Goal: Task Accomplishment & Management: Manage account settings

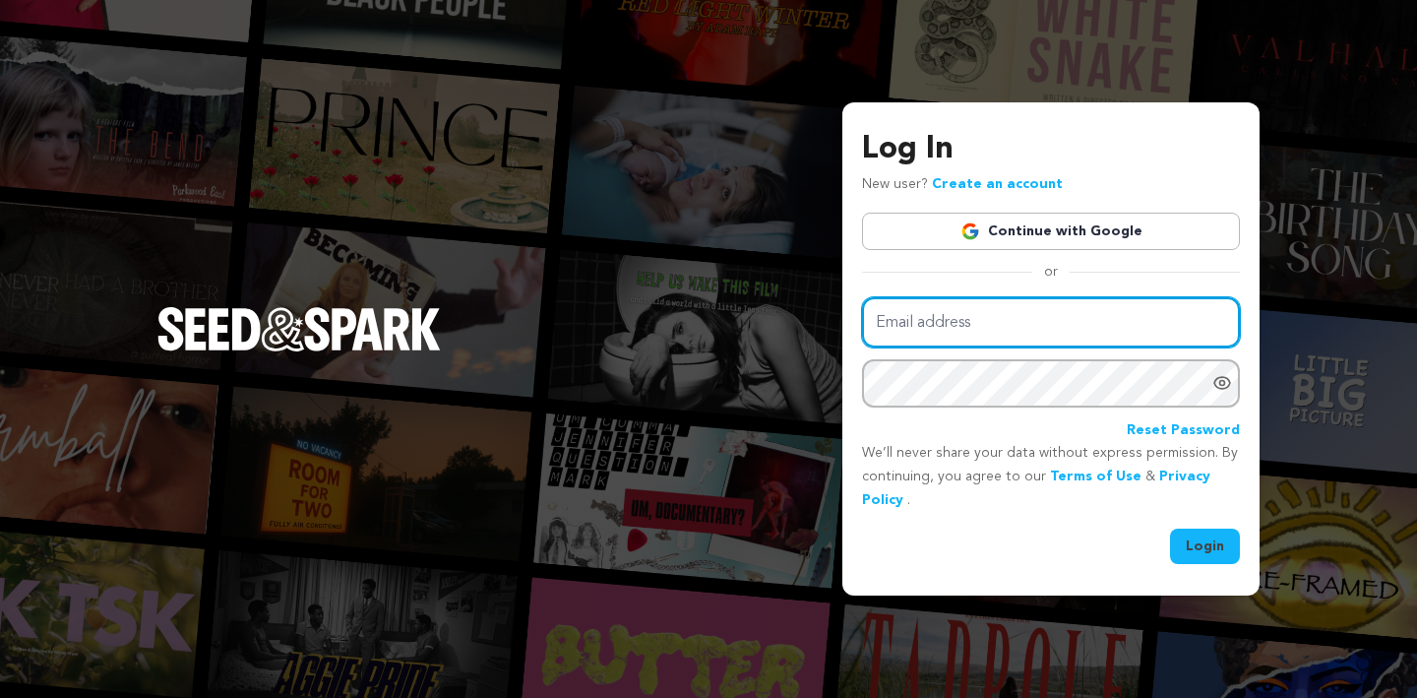
click at [961, 325] on input "Email address" at bounding box center [1051, 322] width 378 height 50
type input "naiabennitt@gmail.com"
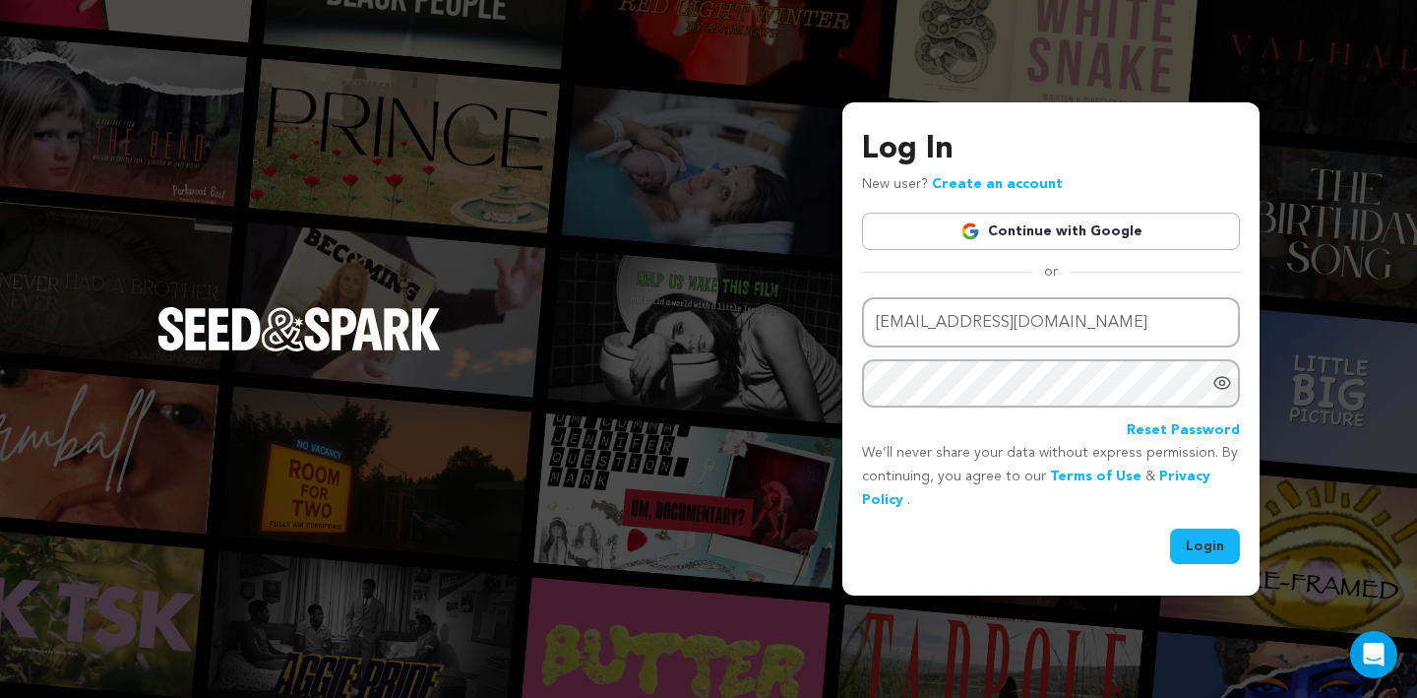
click at [1221, 393] on div at bounding box center [1227, 383] width 28 height 48
click at [1170, 529] on button "Login" at bounding box center [1205, 546] width 70 height 35
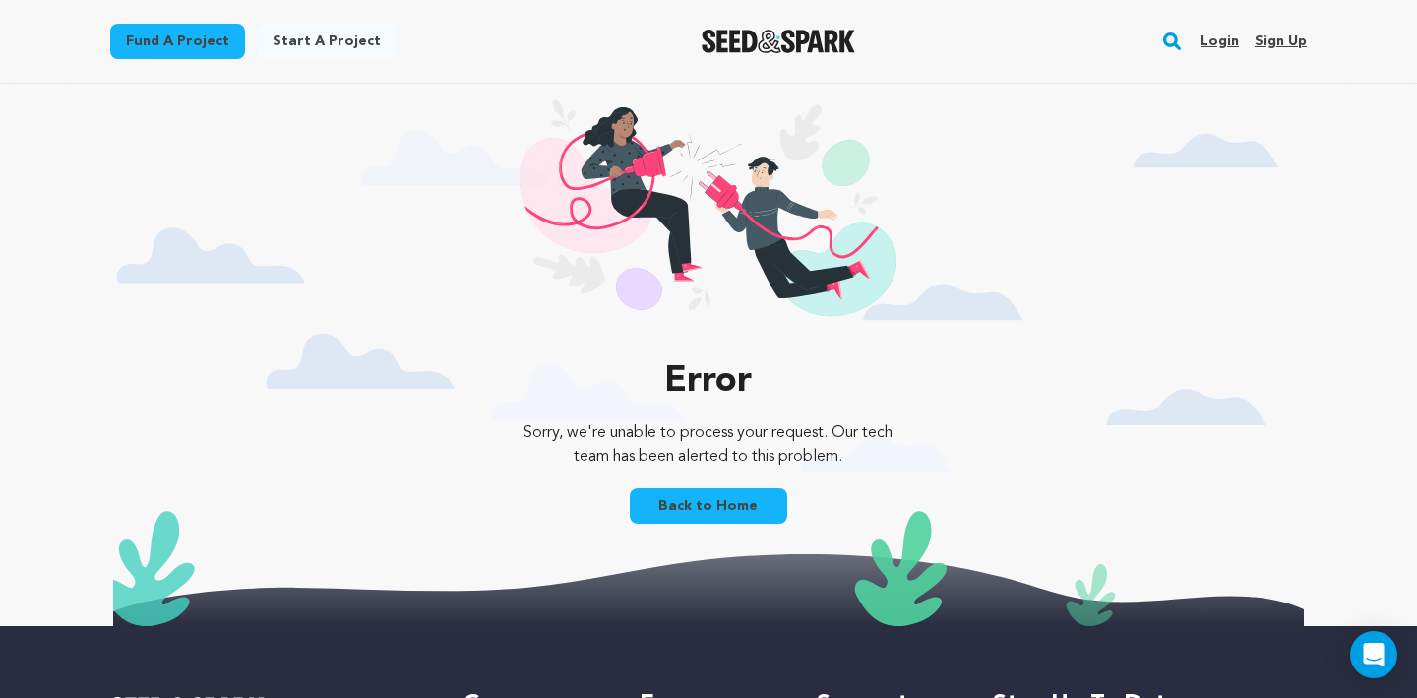
click at [1224, 46] on link "Login" at bounding box center [1220, 41] width 38 height 31
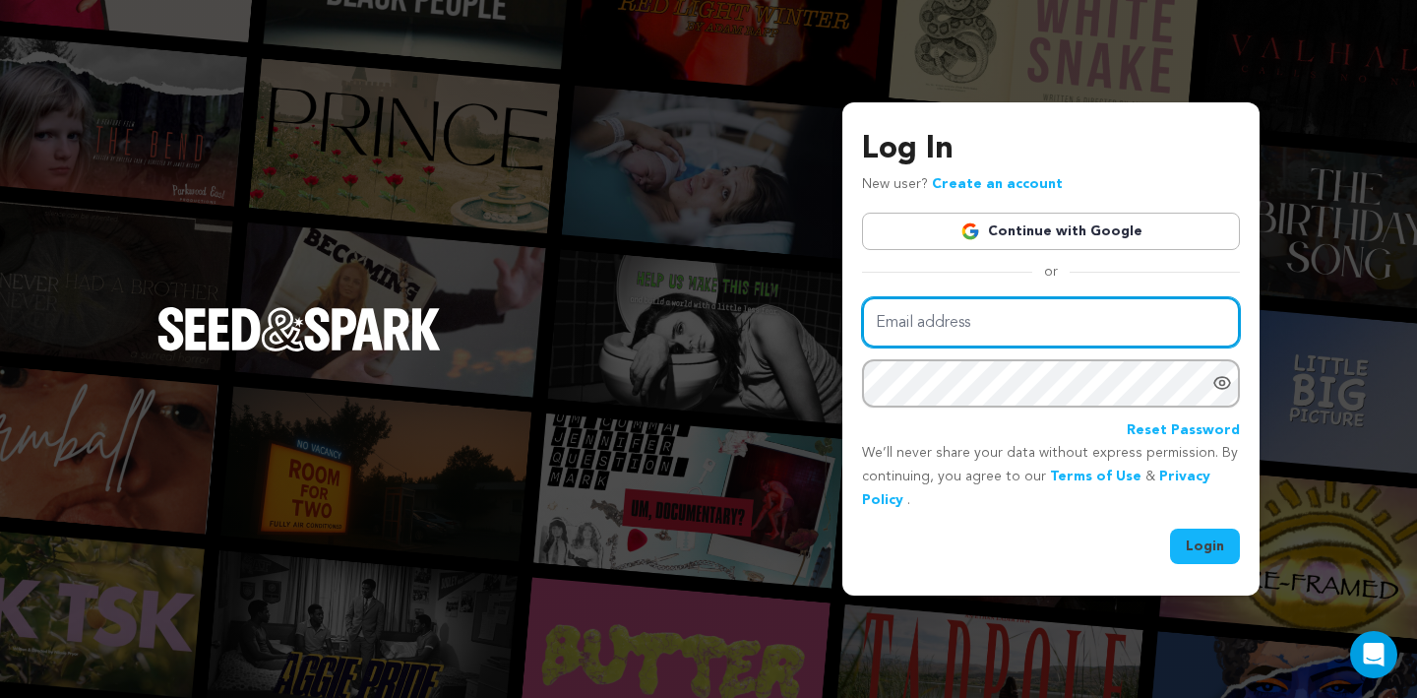
click at [973, 306] on input "Email address" at bounding box center [1051, 322] width 378 height 50
type input "naiabennitt@gmail.com"
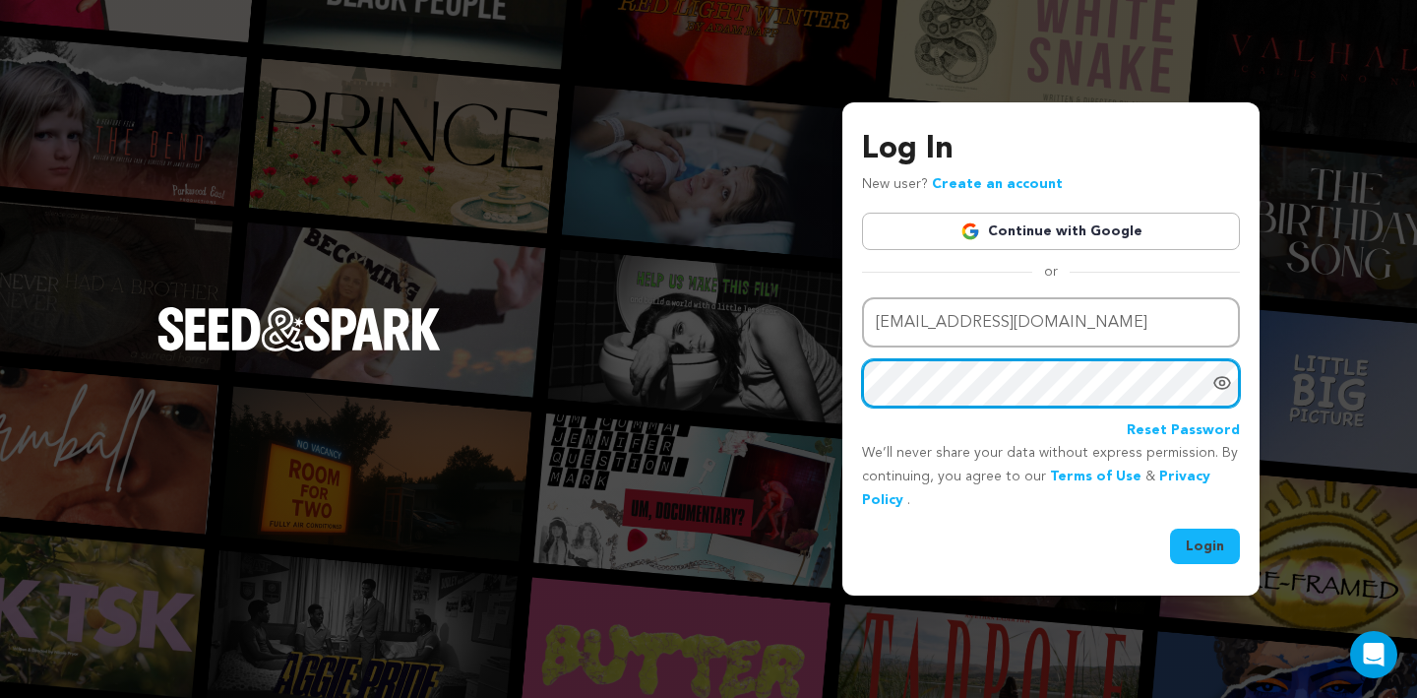
click at [1170, 529] on button "Login" at bounding box center [1205, 546] width 70 height 35
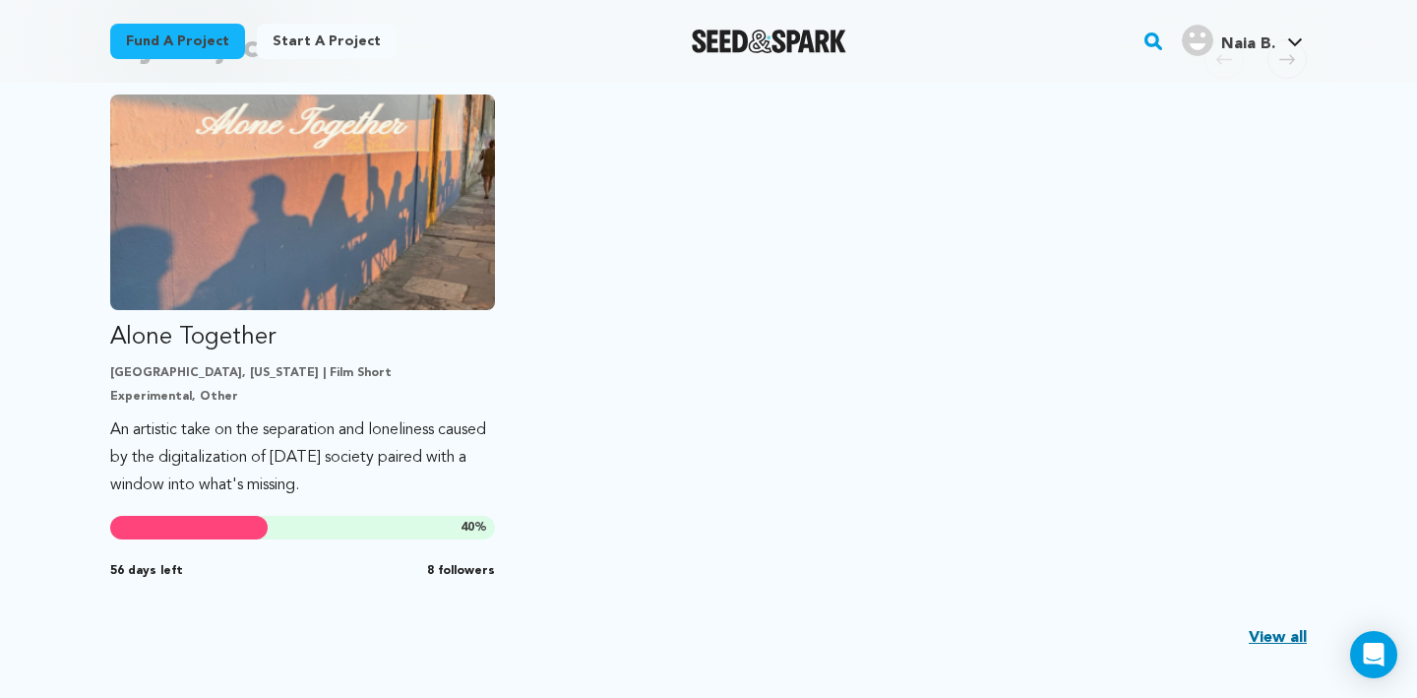
scroll to position [485, 0]
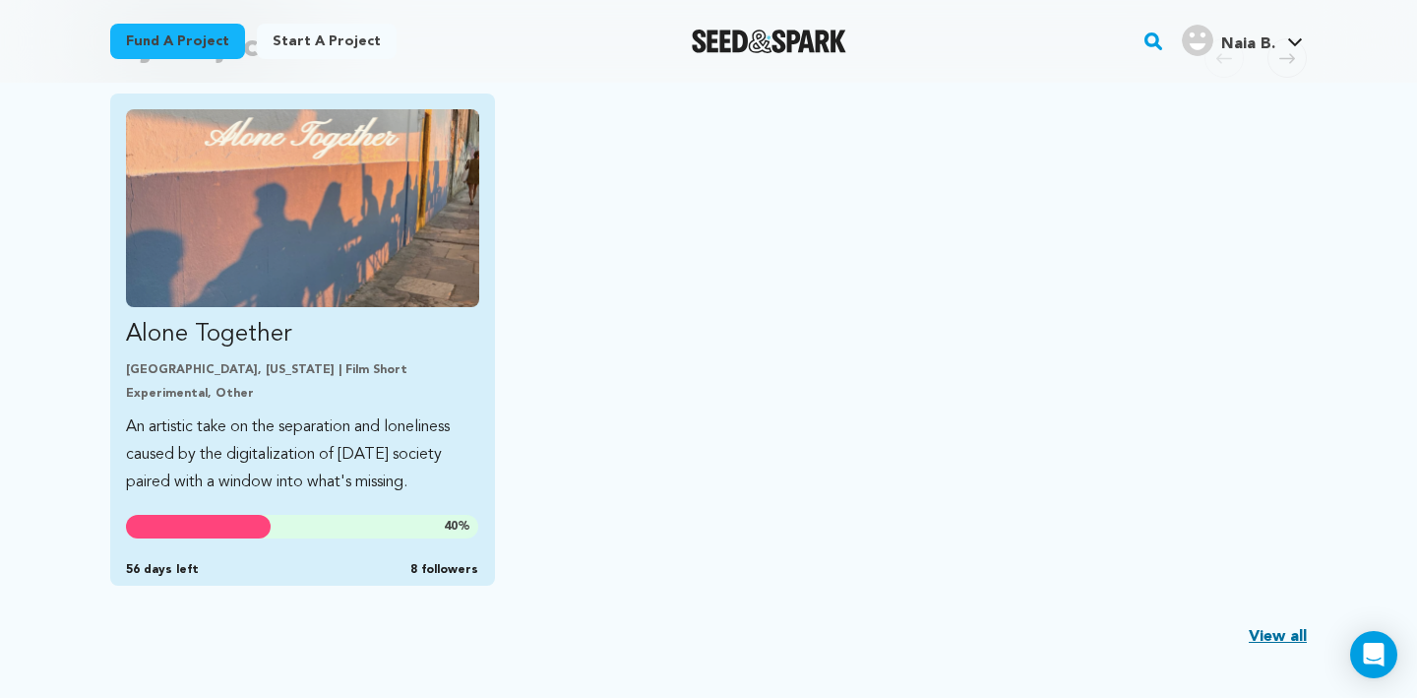
click at [327, 373] on p "Isla Vista, California | Film Short" at bounding box center [302, 370] width 353 height 16
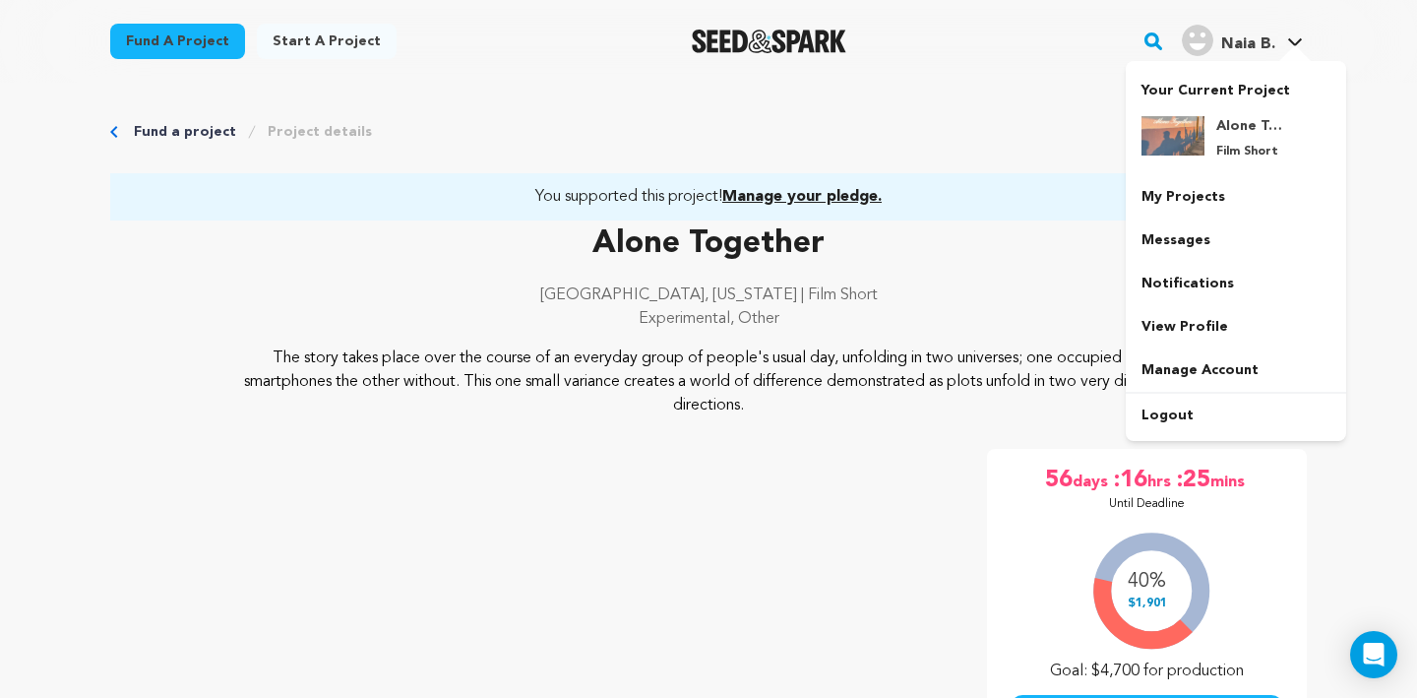
click at [1257, 31] on div "Naia B." at bounding box center [1229, 40] width 94 height 31
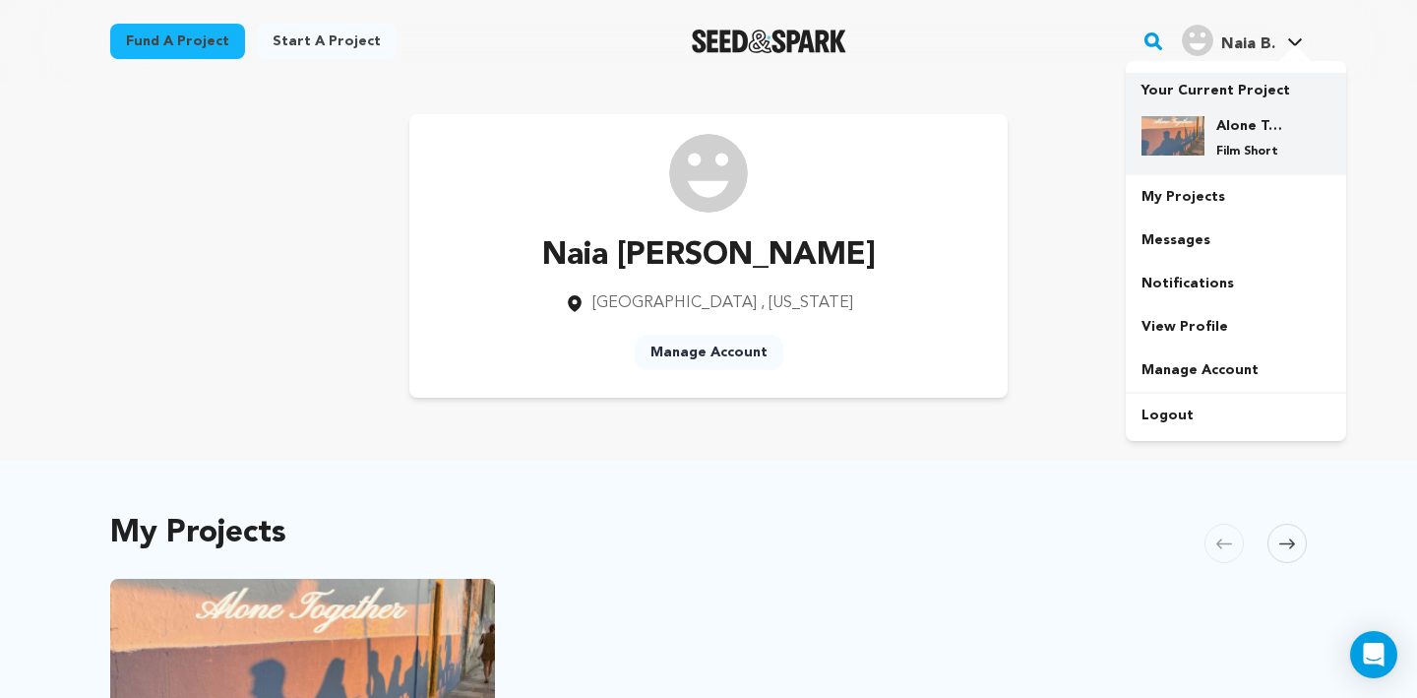
click at [1225, 126] on h4 "Alone Together" at bounding box center [1252, 126] width 71 height 20
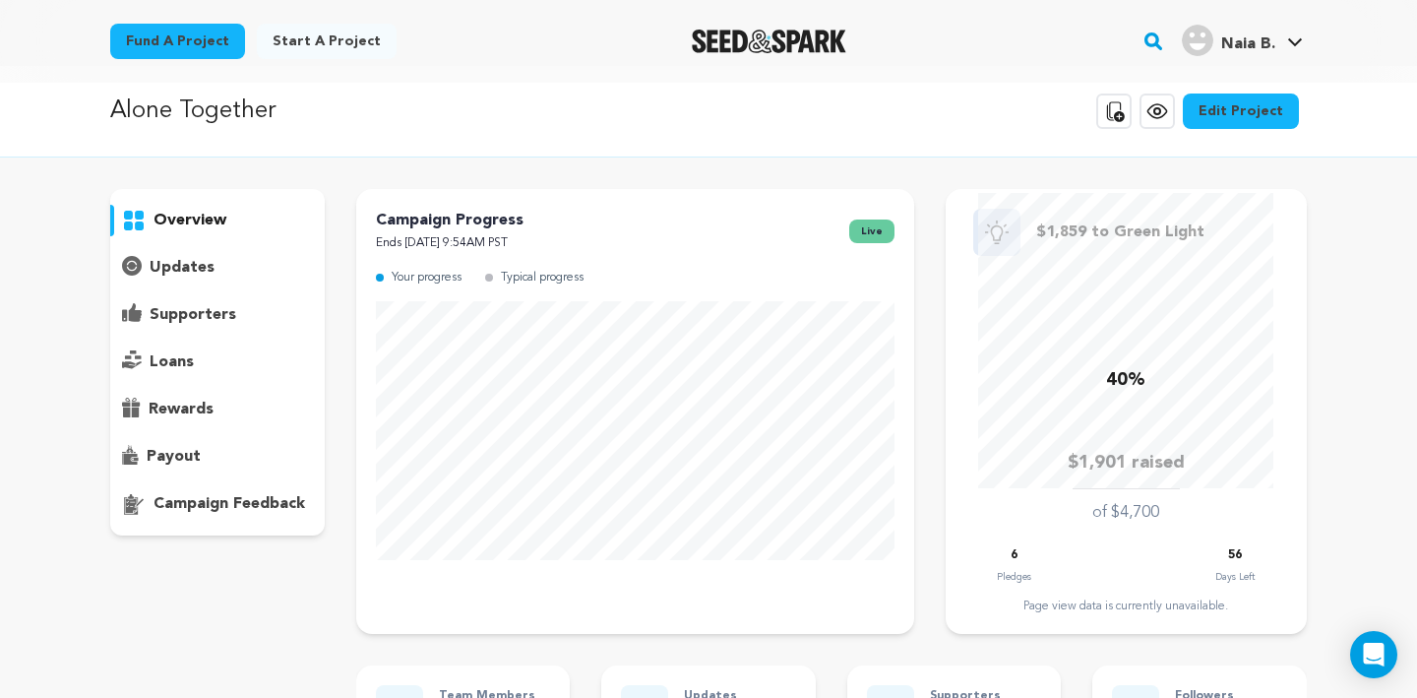
scroll to position [18, 0]
click at [193, 316] on p "supporters" at bounding box center [193, 314] width 87 height 24
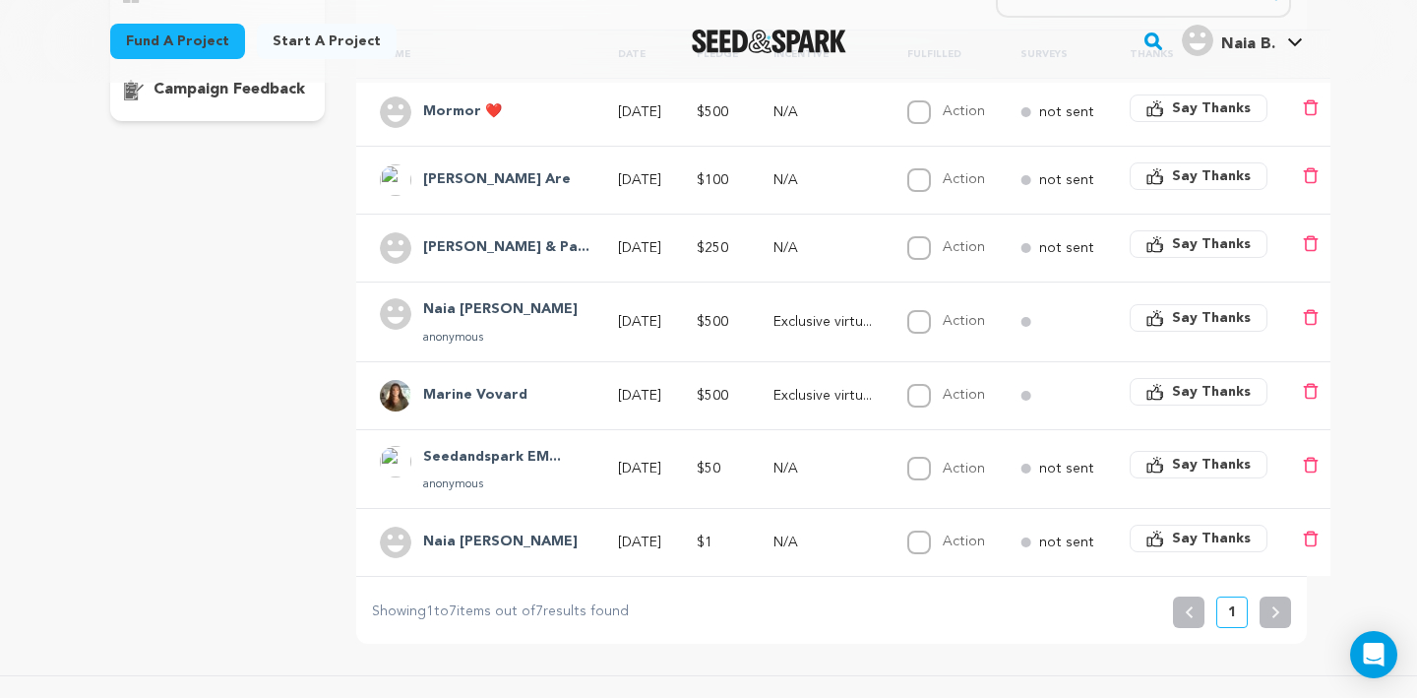
scroll to position [428, 0]
